Goal: Information Seeking & Learning: Learn about a topic

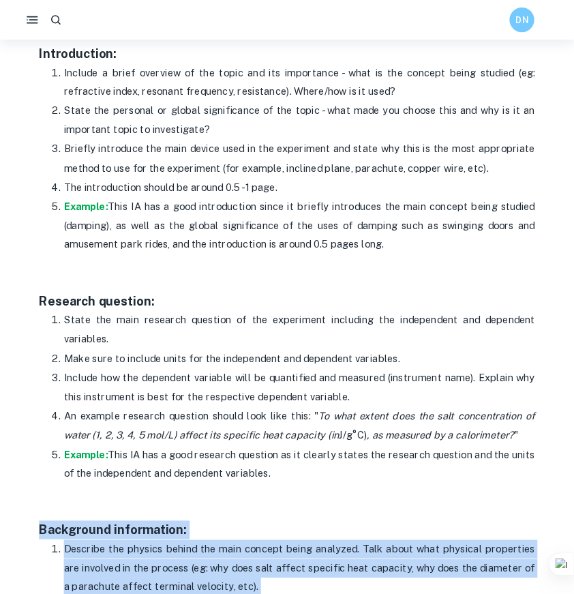
scroll to position [955, 0]
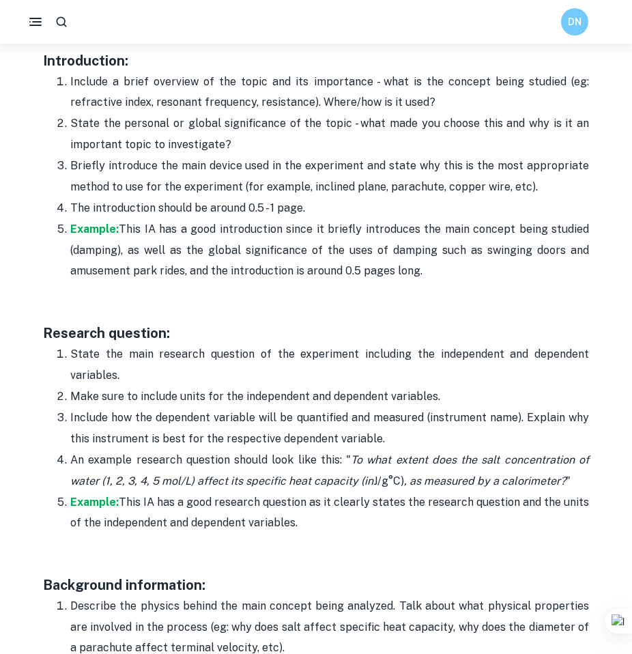
click at [195, 111] on p "Include a brief overview of the topic and its importance - what is the concept …" at bounding box center [329, 93] width 518 height 42
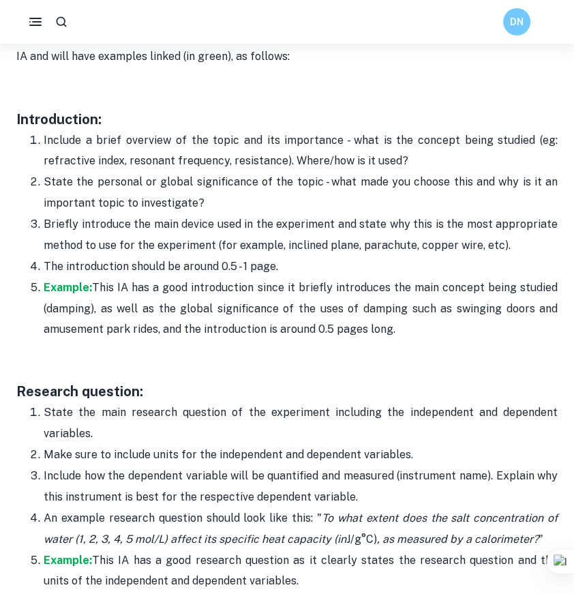
scroll to position [893, 0]
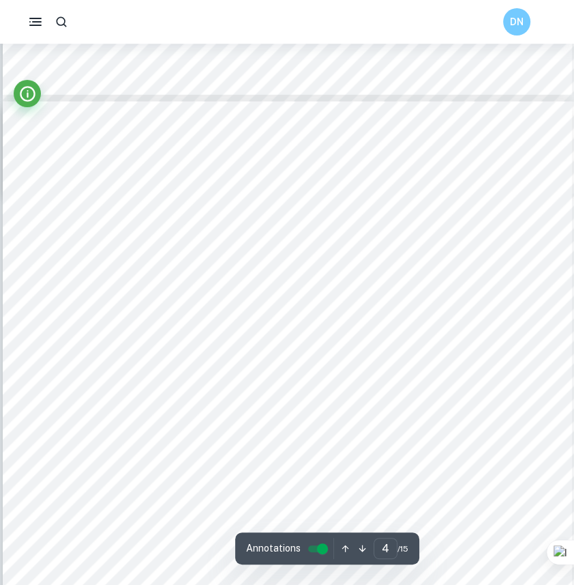
scroll to position [2556, 0]
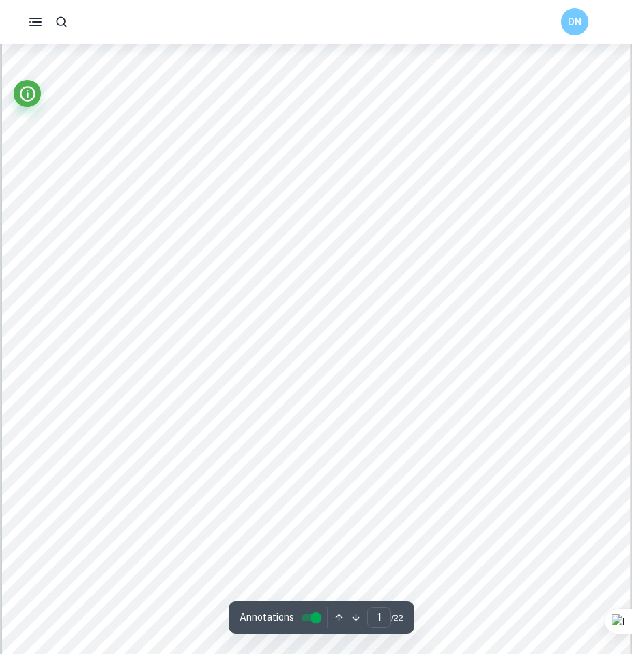
scroll to position [68, 0]
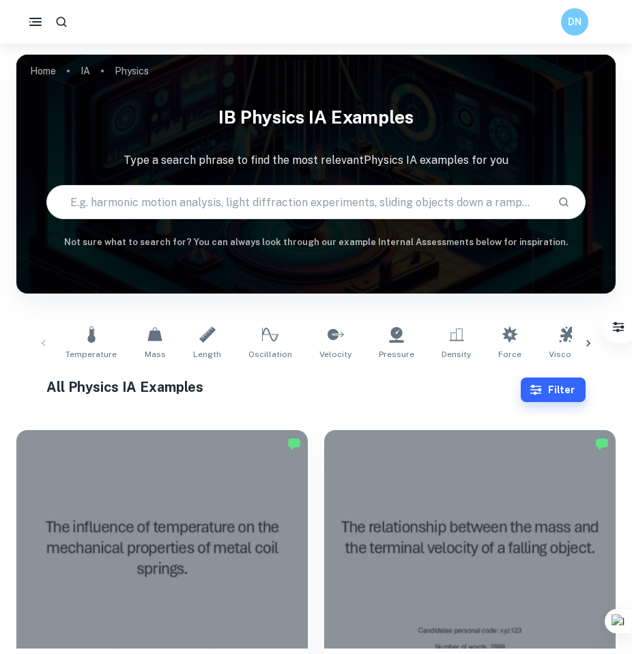
click at [222, 199] on input "text" at bounding box center [296, 202] width 499 height 38
type input "parachute"
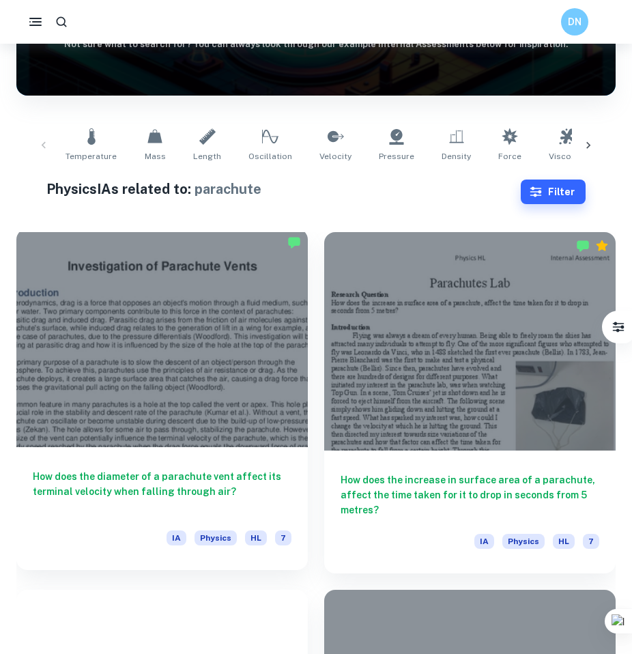
scroll to position [205, 0]
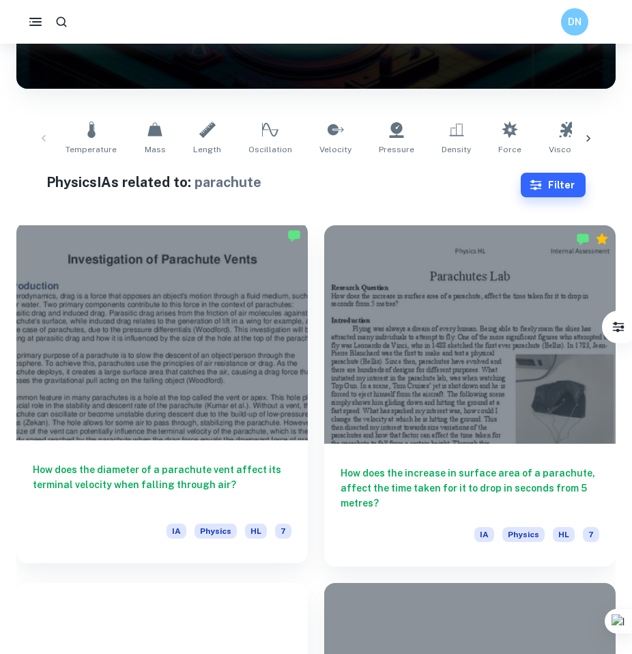
click at [98, 385] on div at bounding box center [161, 331] width 291 height 218
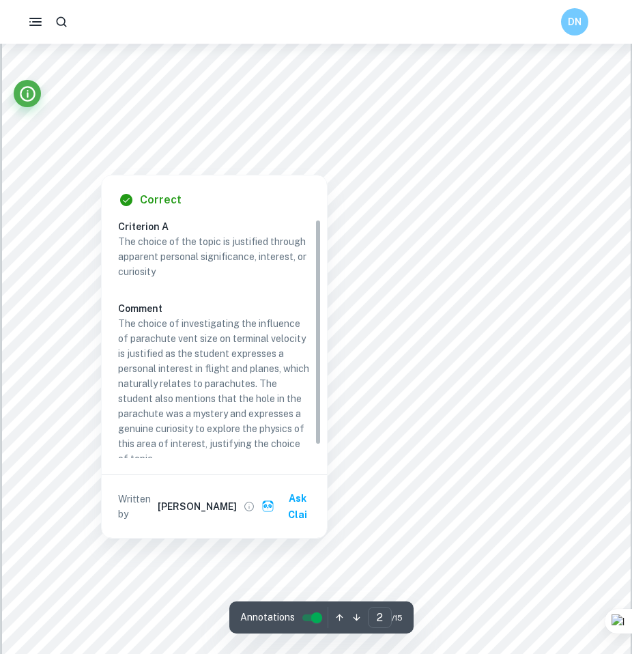
scroll to position [13, 0]
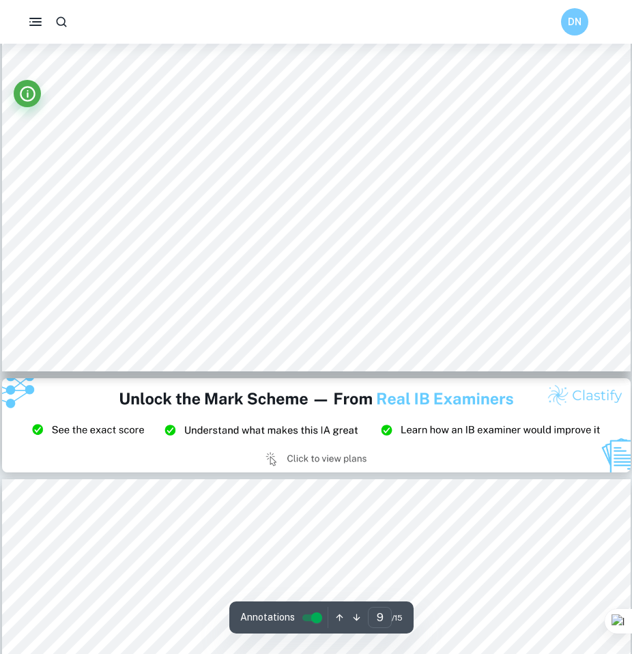
type input "10"
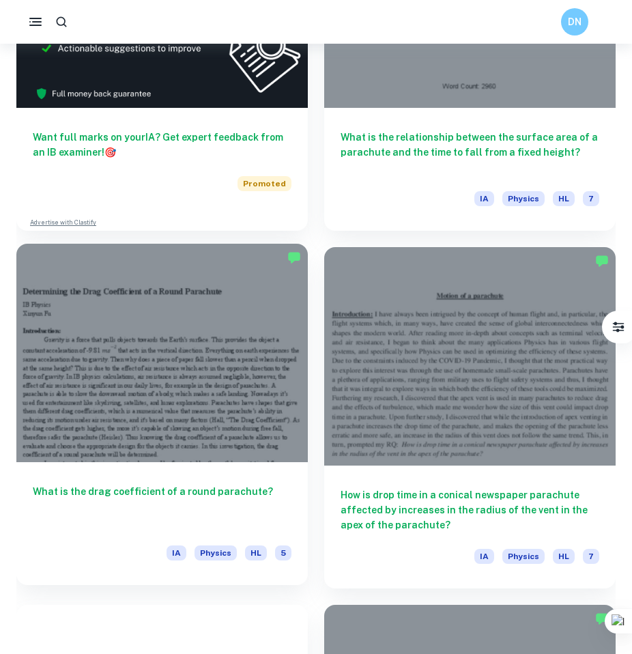
scroll to position [931, 0]
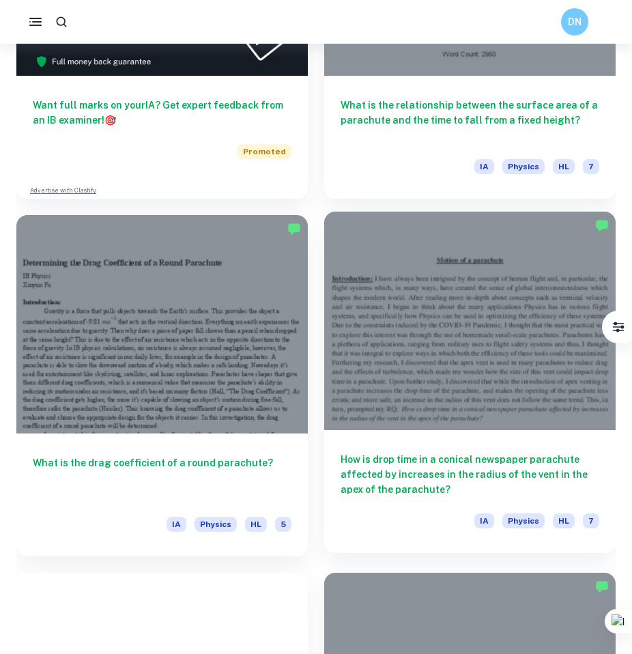
click at [436, 317] on div at bounding box center [469, 320] width 291 height 218
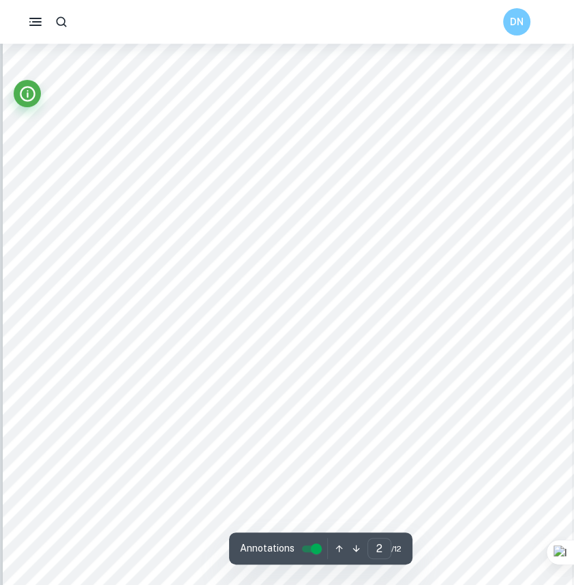
scroll to position [992, 0]
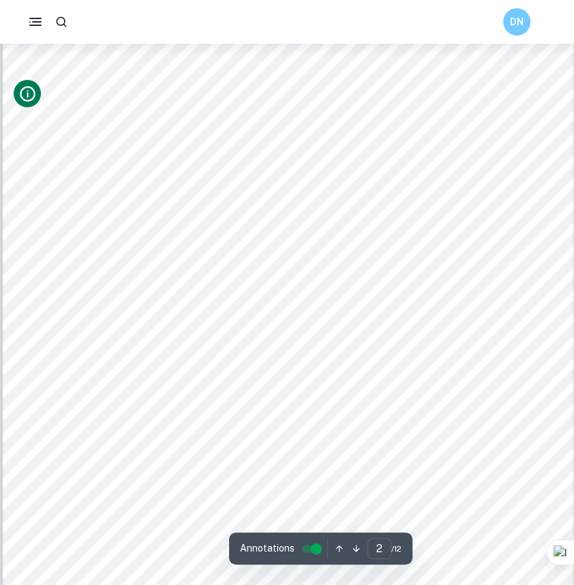
click at [27, 96] on icon "Info" at bounding box center [27, 94] width 1 height 5
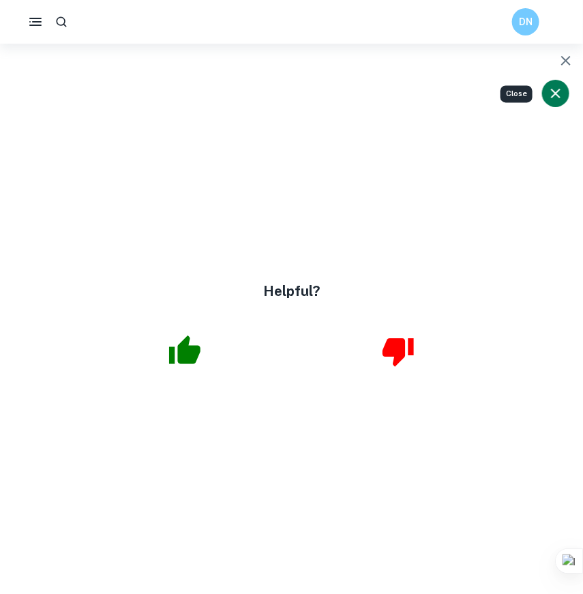
click at [179, 346] on icon "button" at bounding box center [184, 350] width 31 height 29
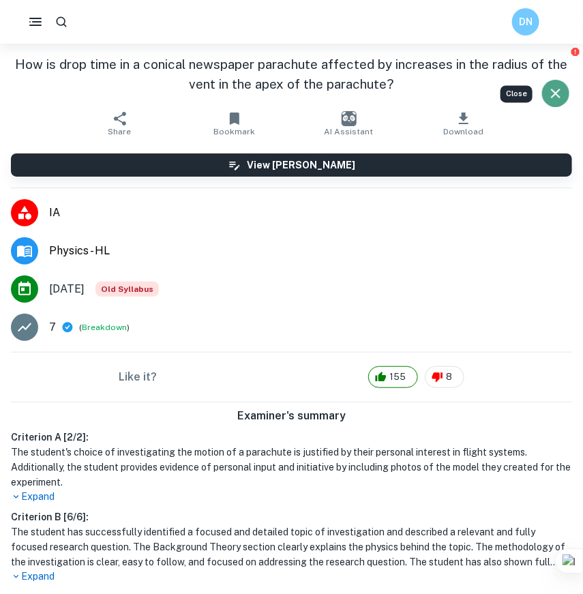
click at [560, 88] on icon "Close" at bounding box center [556, 93] width 16 height 16
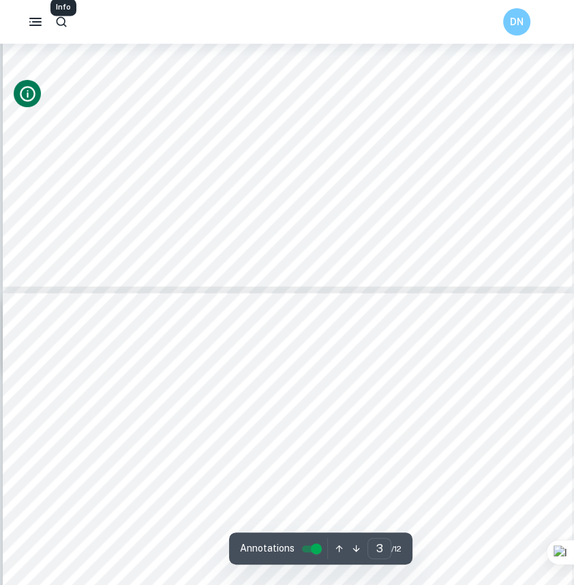
type input "4"
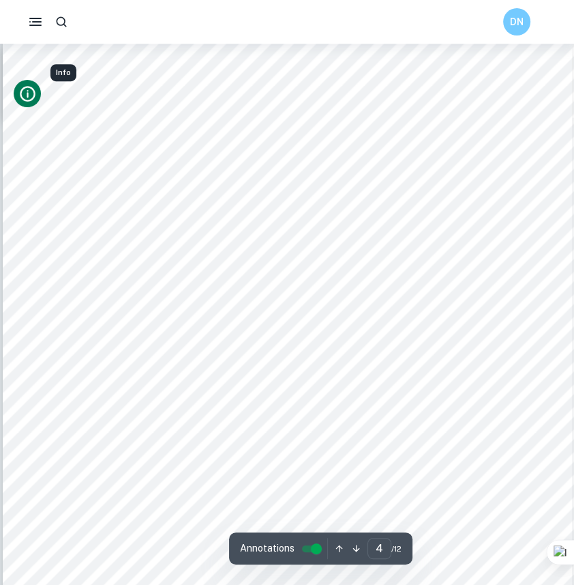
scroll to position [2667, 0]
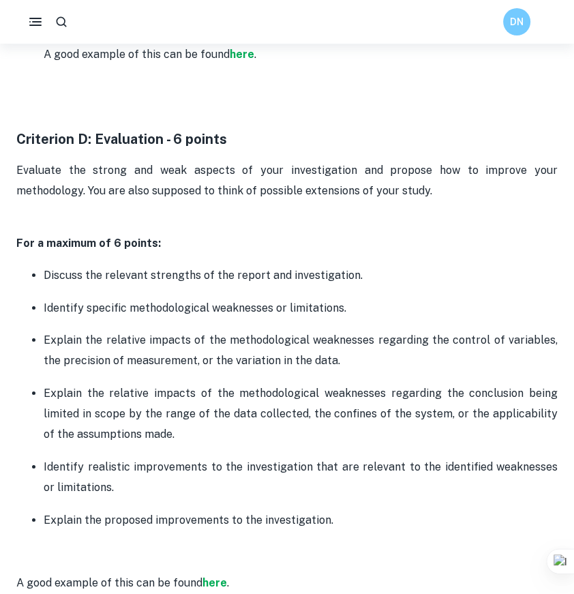
scroll to position [2679, 0]
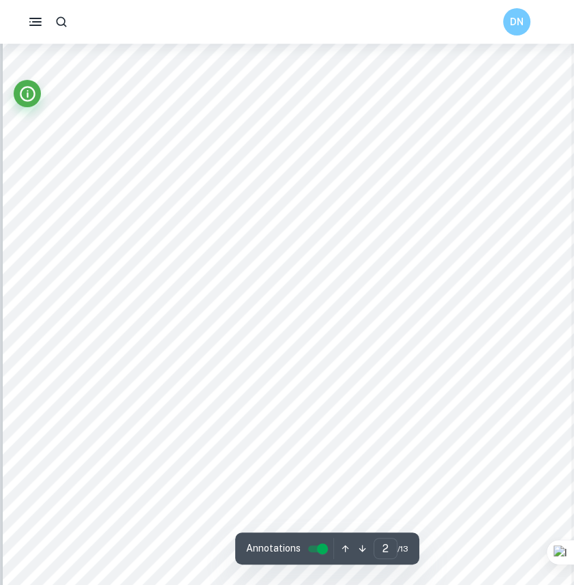
scroll to position [930, 0]
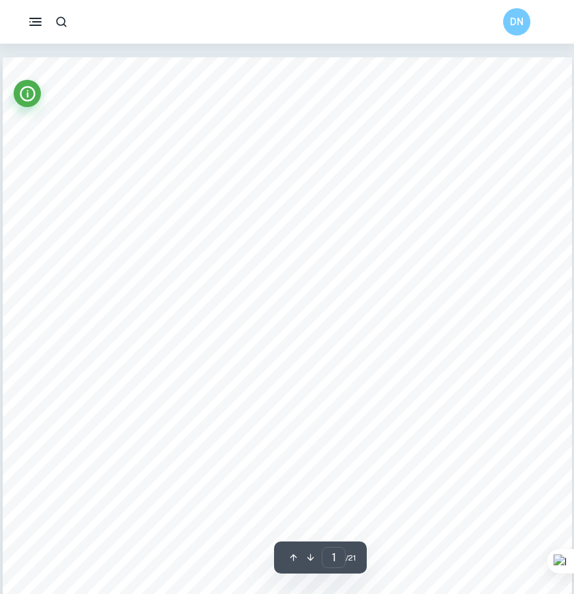
scroll to position [396, 0]
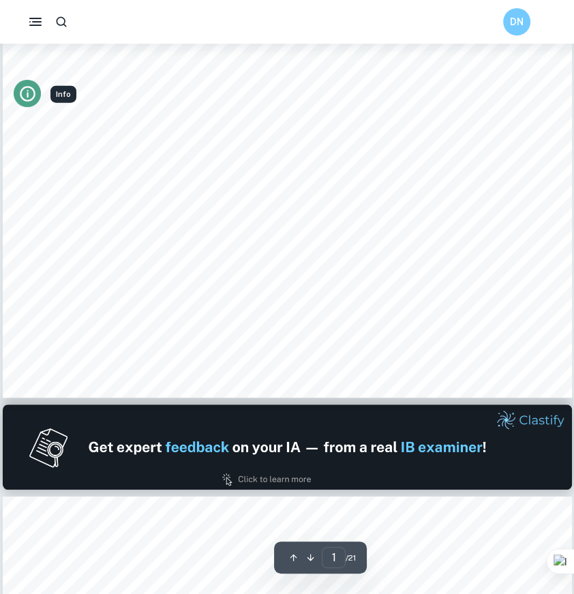
click at [14, 94] on button "Info" at bounding box center [27, 93] width 27 height 27
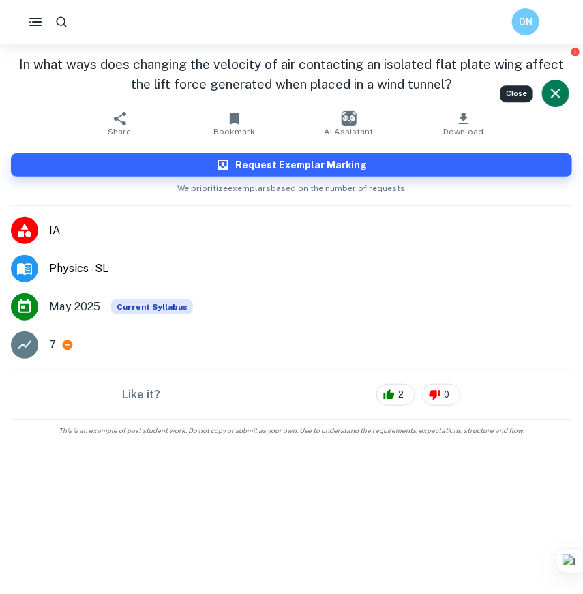
click at [549, 86] on icon "Close" at bounding box center [556, 93] width 16 height 16
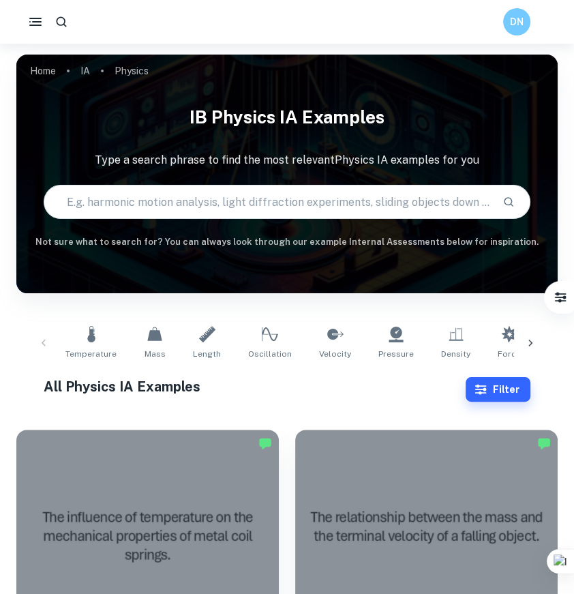
click at [234, 207] on input "text" at bounding box center [268, 202] width 448 height 38
click at [214, 208] on input "text" at bounding box center [268, 202] width 448 height 38
type input "drag coefficient"
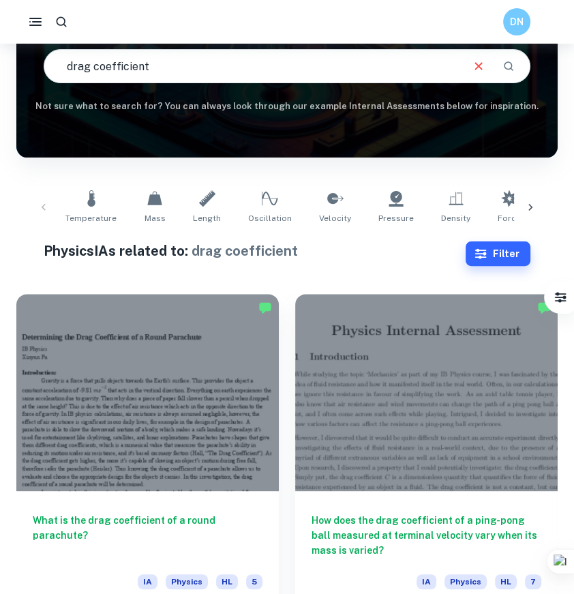
scroll to position [248, 0]
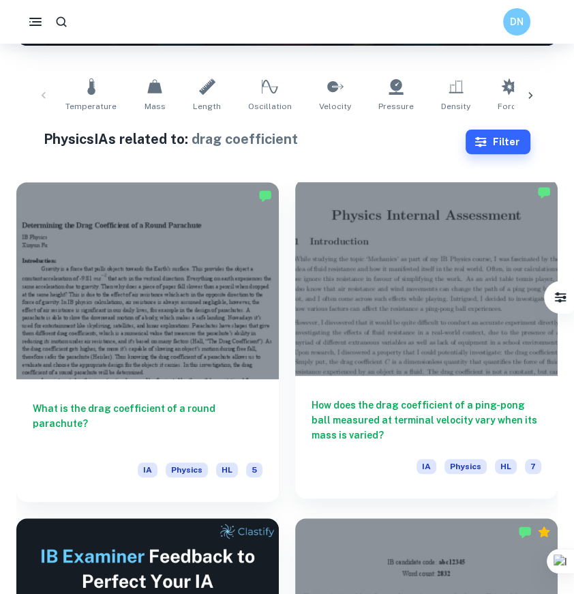
click at [346, 311] on div at bounding box center [426, 277] width 263 height 197
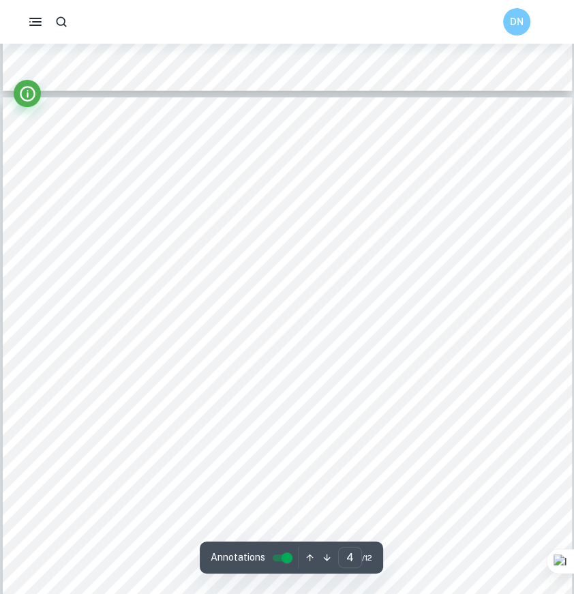
scroll to position [2605, 0]
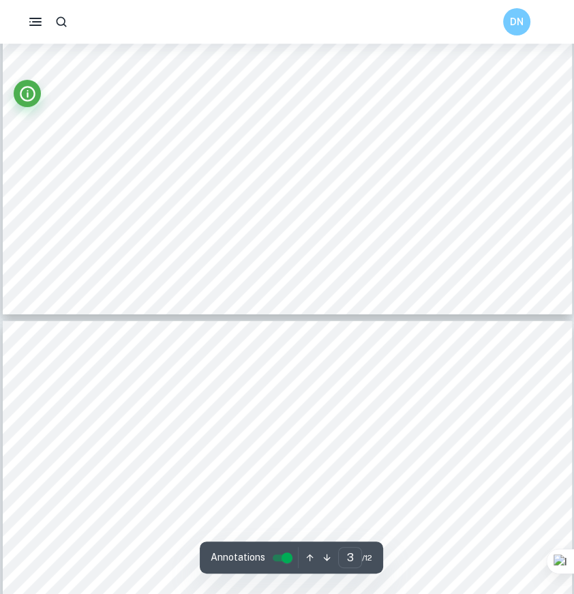
type input "4"
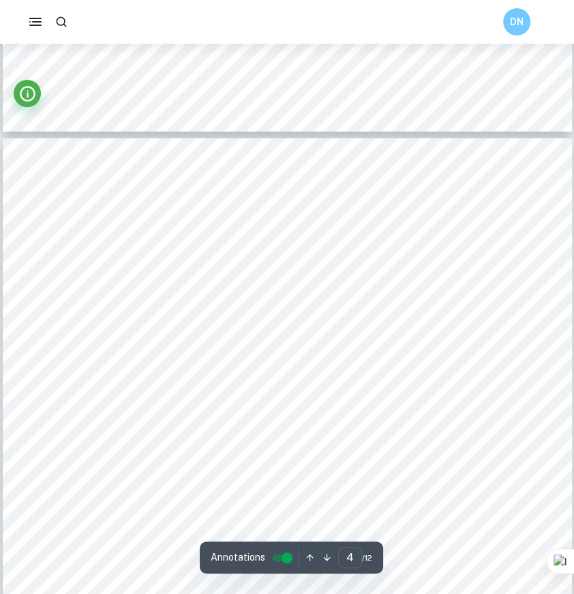
scroll to position [2543, 0]
